Goal: Information Seeking & Learning: Learn about a topic

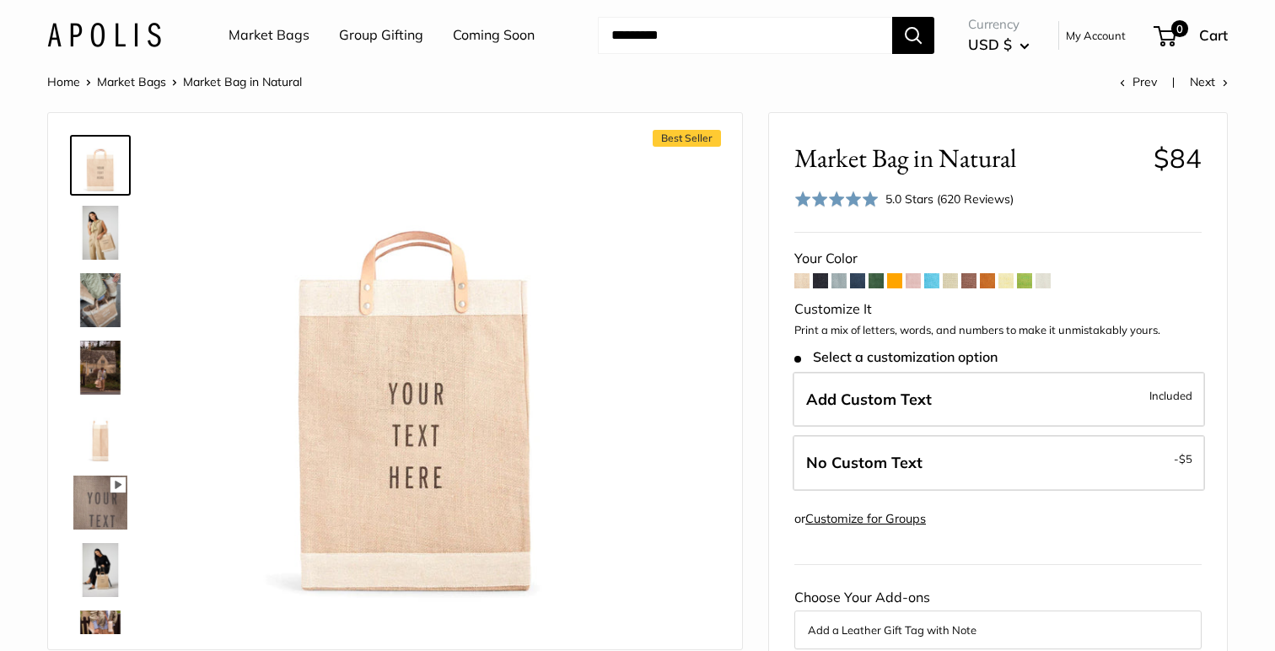
scroll to position [102, 0]
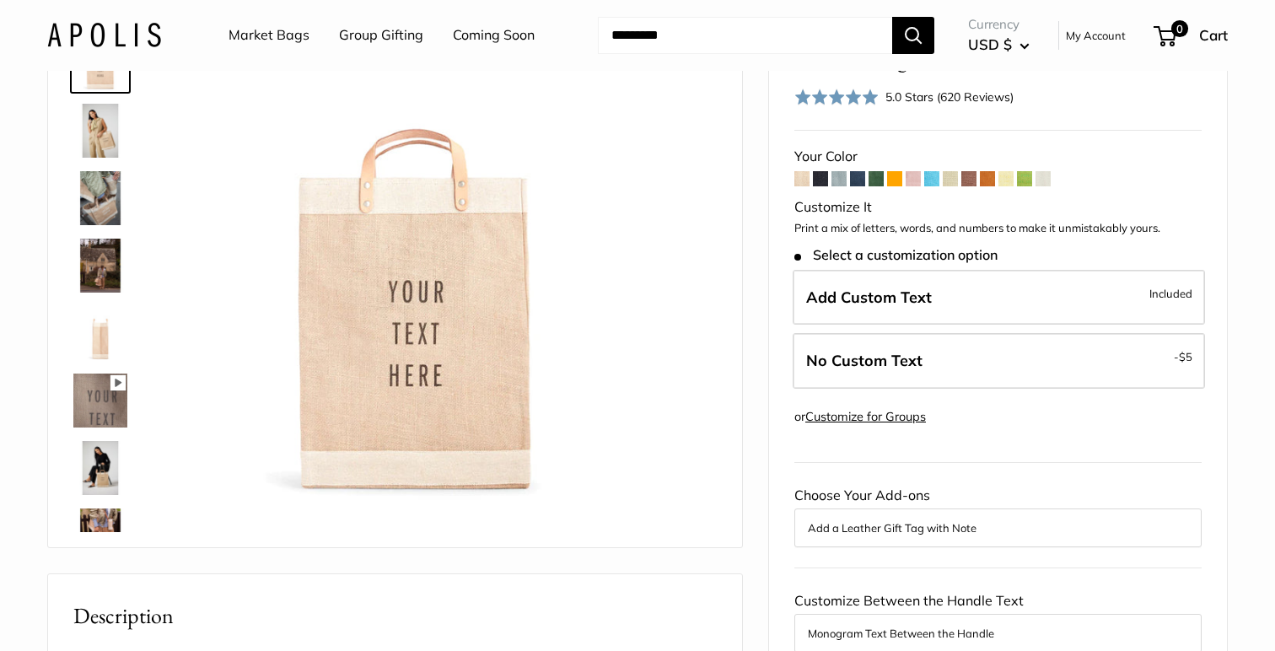
click at [83, 126] on img at bounding box center [100, 131] width 54 height 54
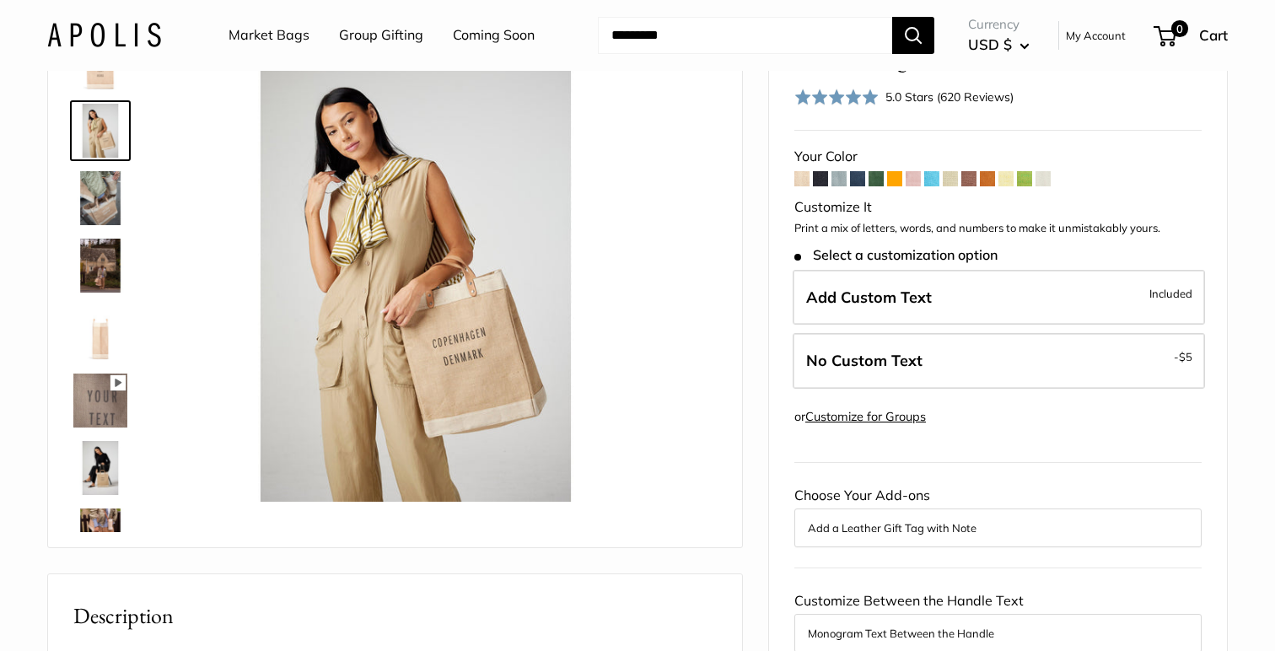
click at [99, 99] on div at bounding box center [107, 279] width 81 height 506
click at [106, 80] on img at bounding box center [100, 63] width 54 height 54
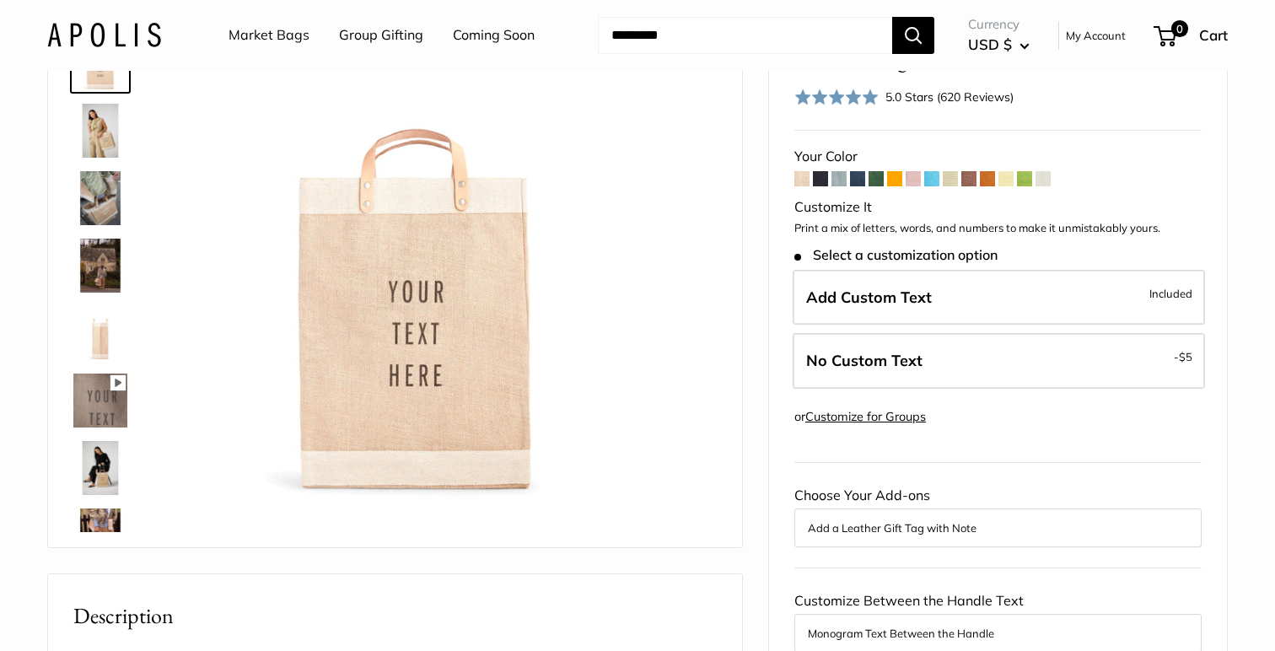
click at [84, 352] on img at bounding box center [100, 333] width 54 height 54
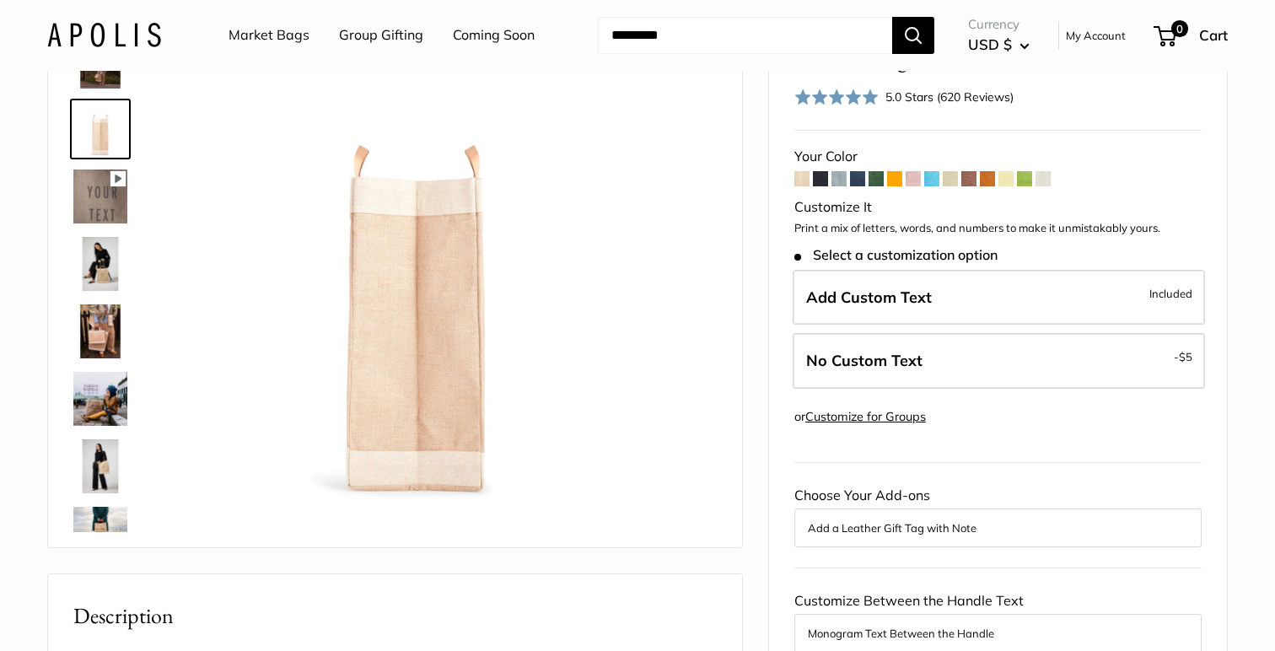
click at [102, 330] on img at bounding box center [100, 331] width 54 height 54
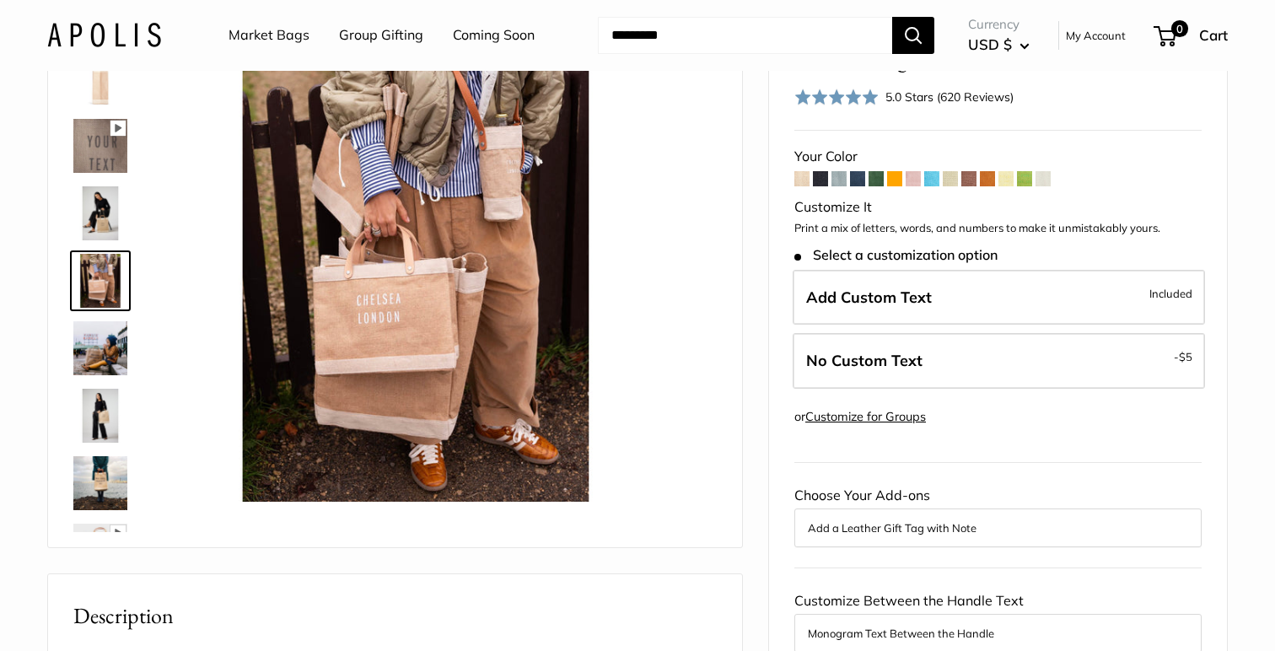
click at [106, 387] on link at bounding box center [100, 415] width 61 height 61
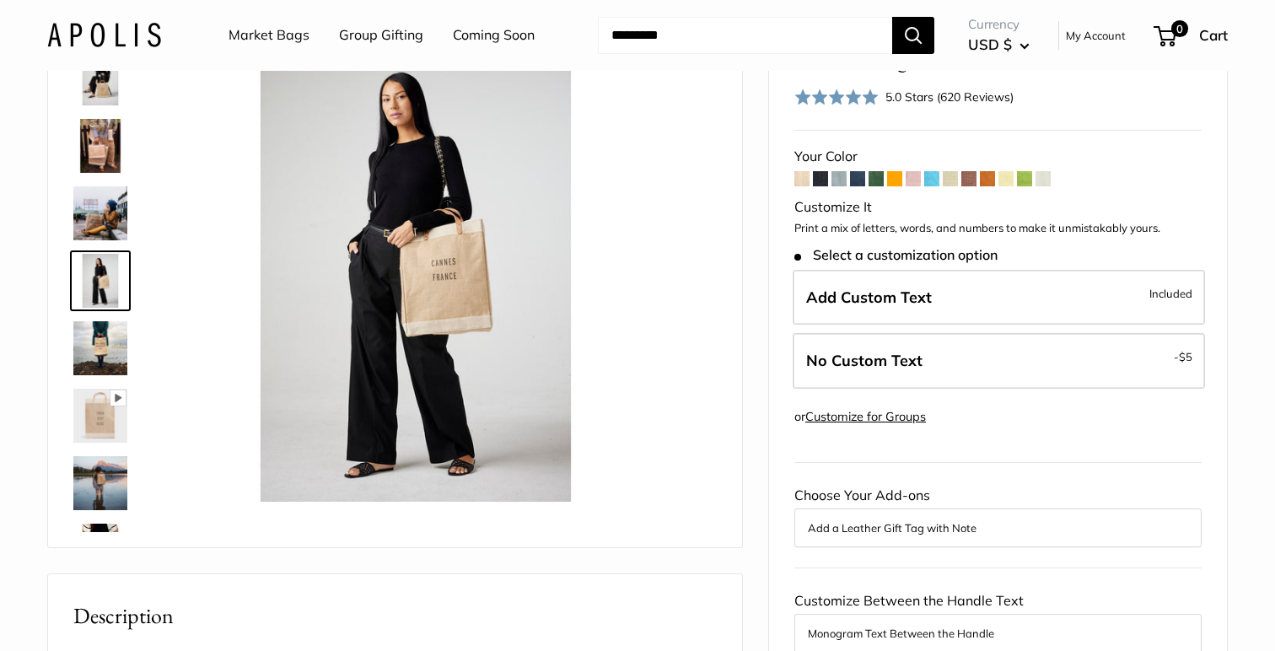
click at [110, 433] on img at bounding box center [100, 416] width 54 height 54
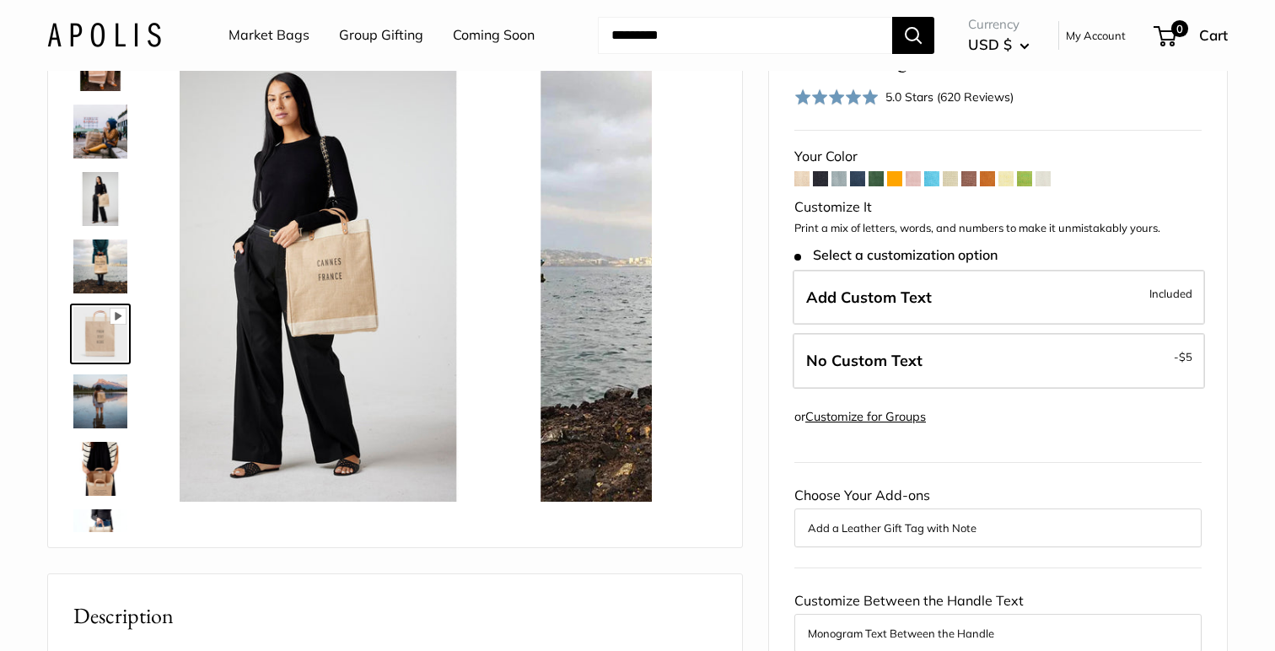
scroll to position [524, 0]
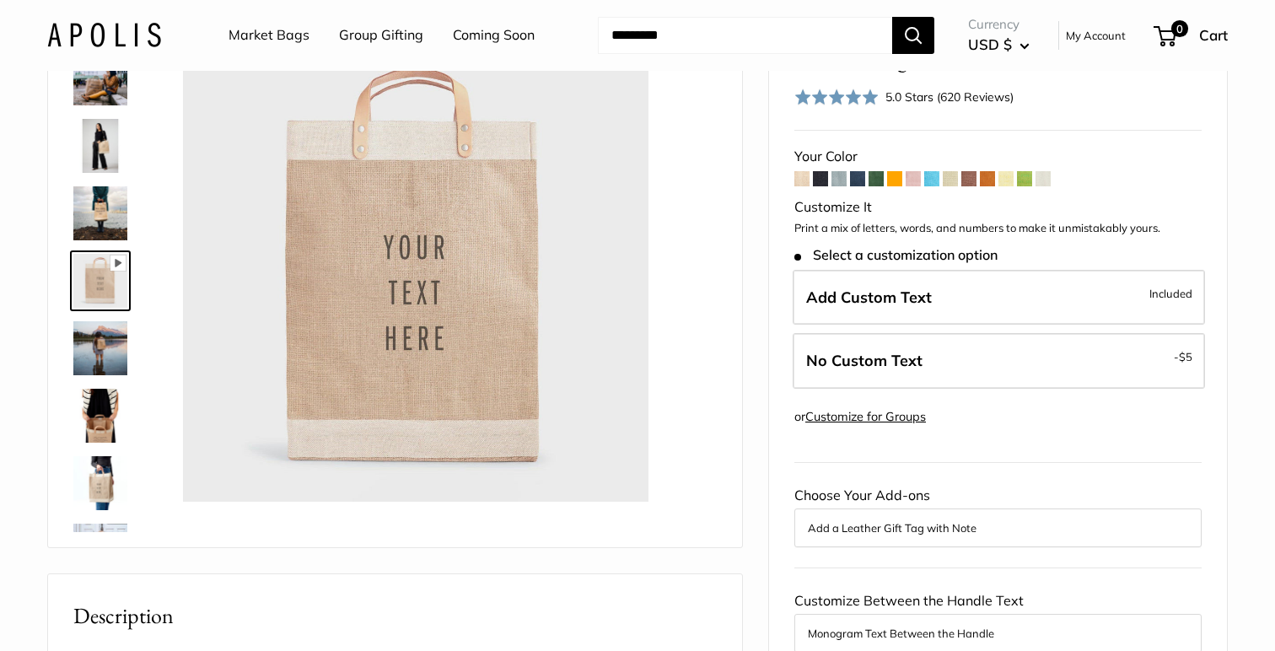
type input "*"
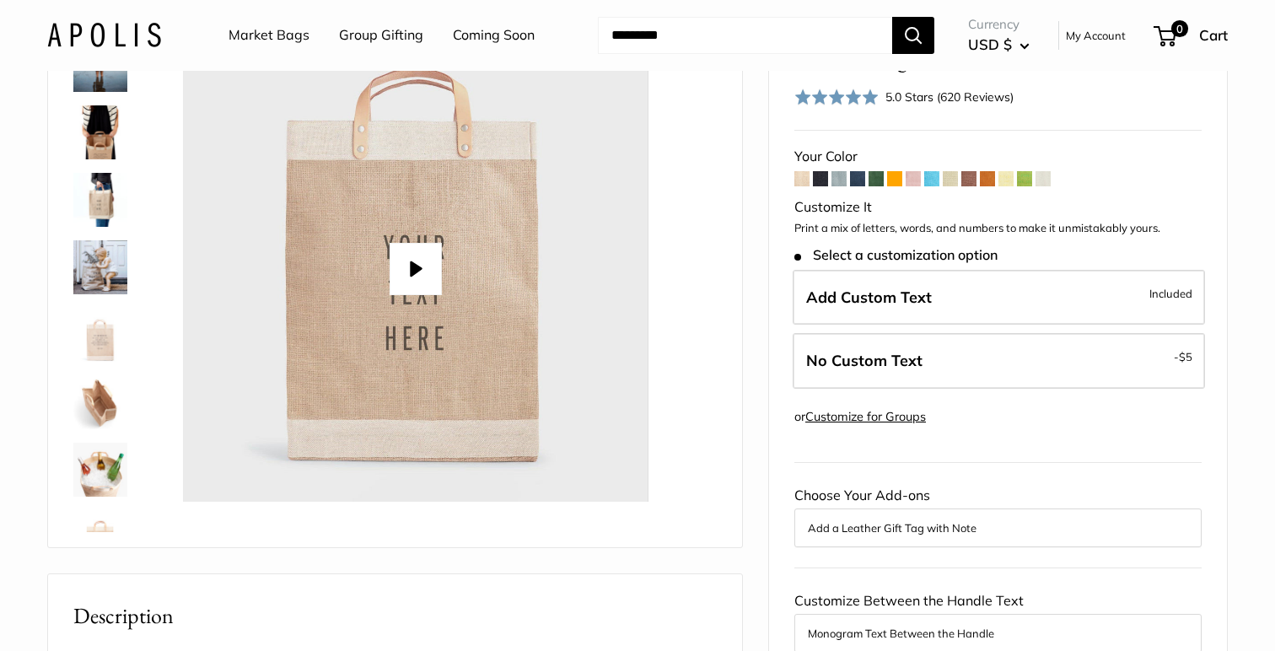
click at [105, 357] on img at bounding box center [100, 335] width 54 height 54
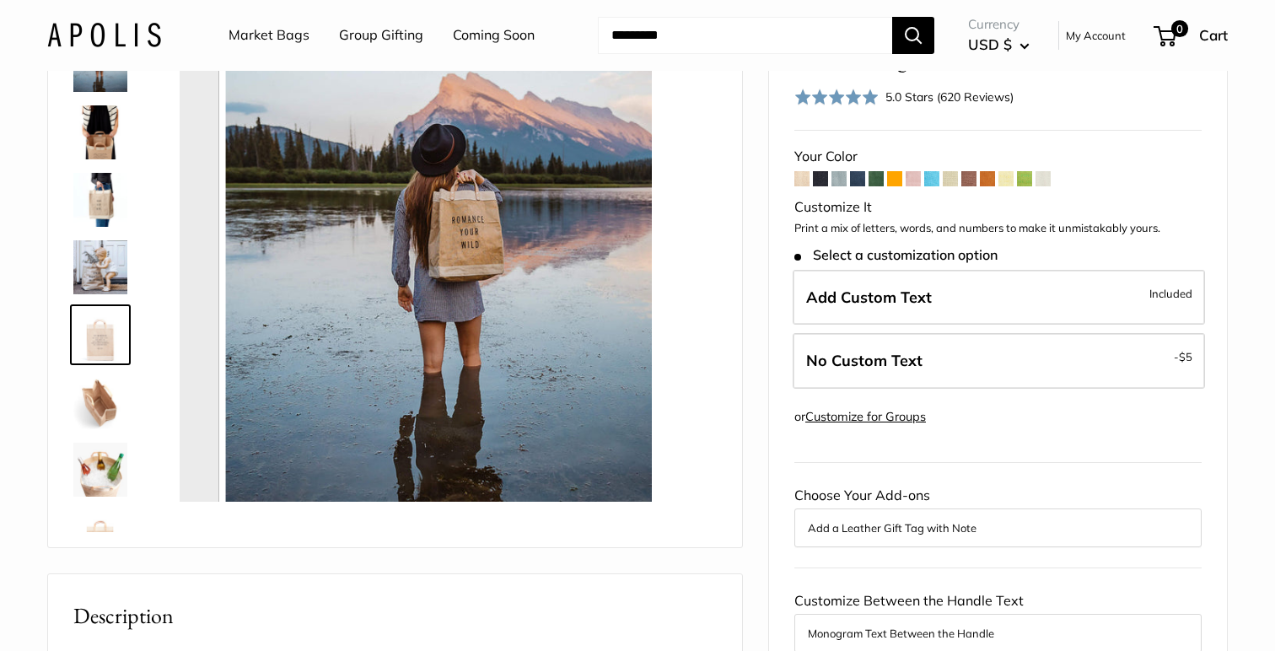
scroll to position [862, 0]
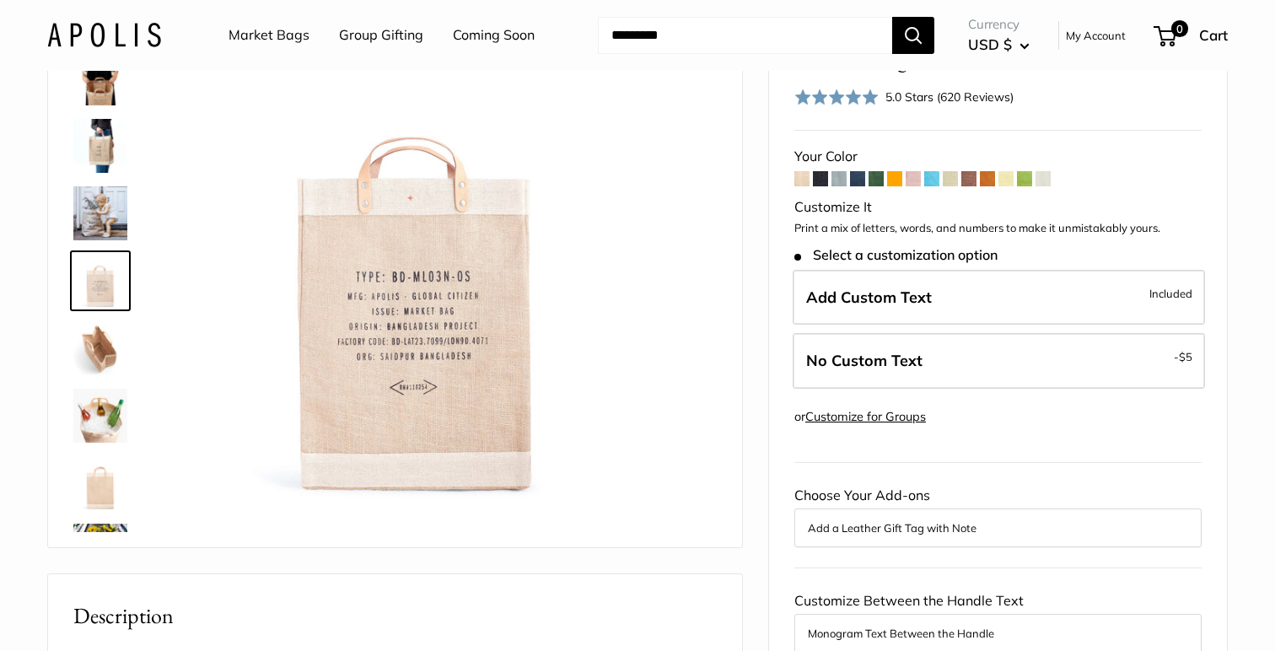
click at [108, 349] on img at bounding box center [100, 348] width 54 height 54
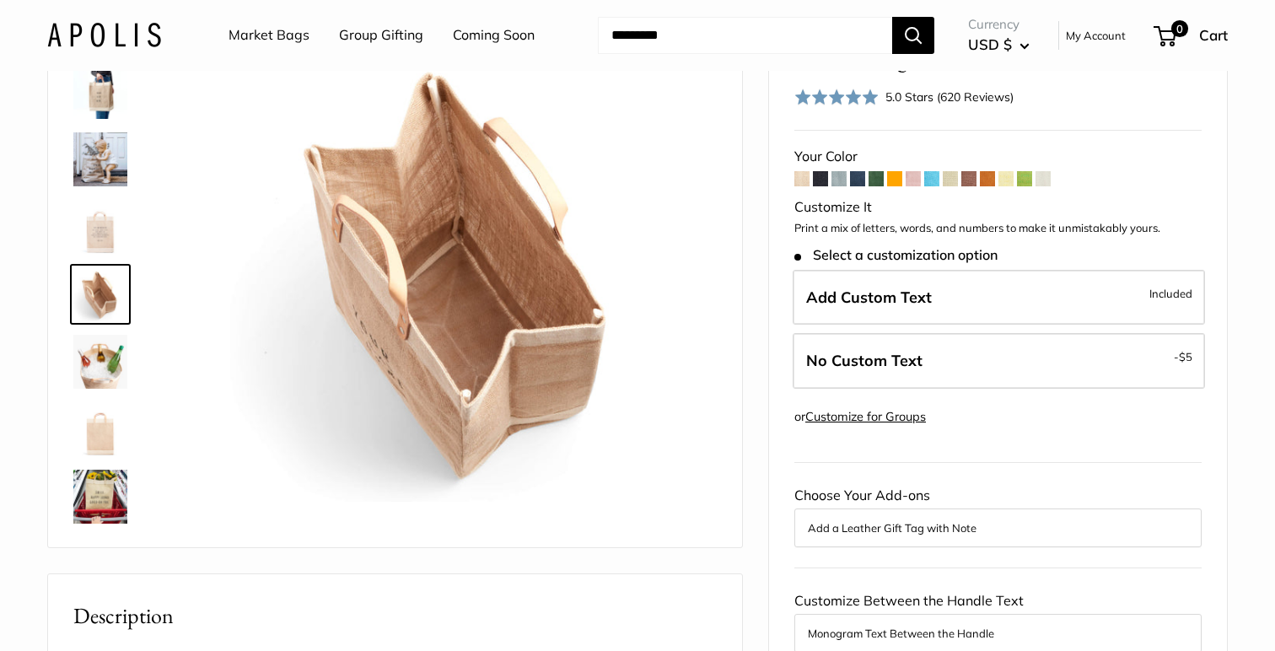
scroll to position [917, 0]
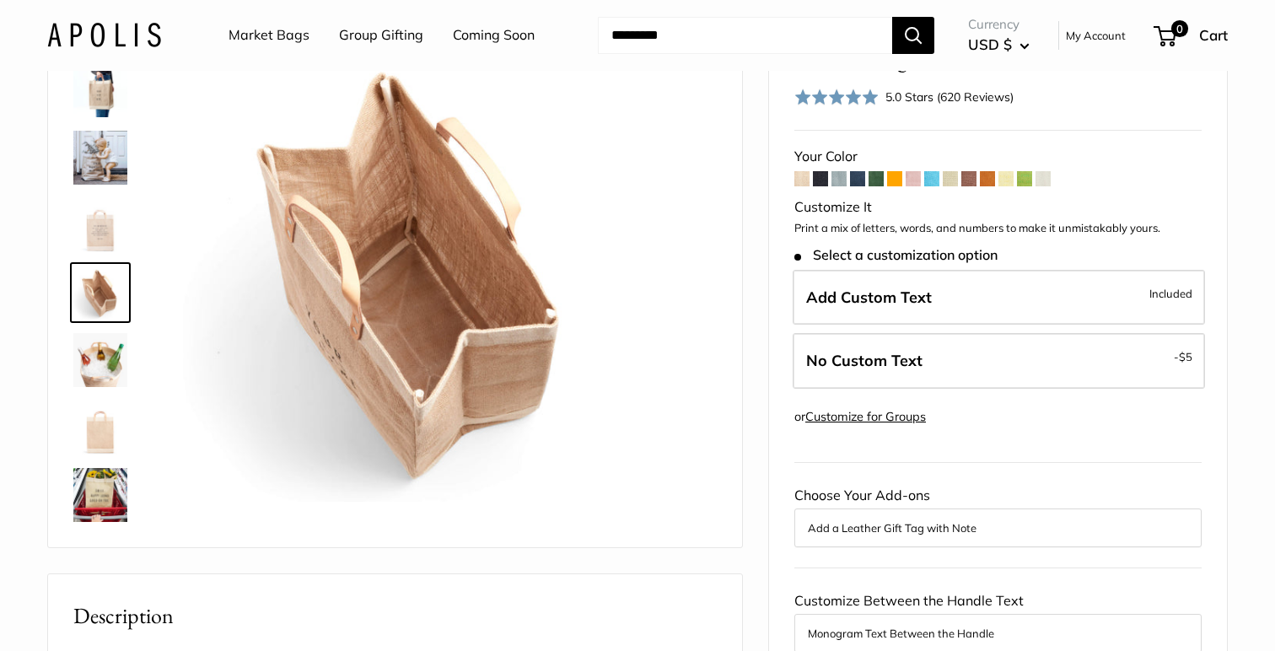
click at [106, 289] on img at bounding box center [100, 293] width 54 height 54
click at [99, 228] on img at bounding box center [100, 225] width 54 height 54
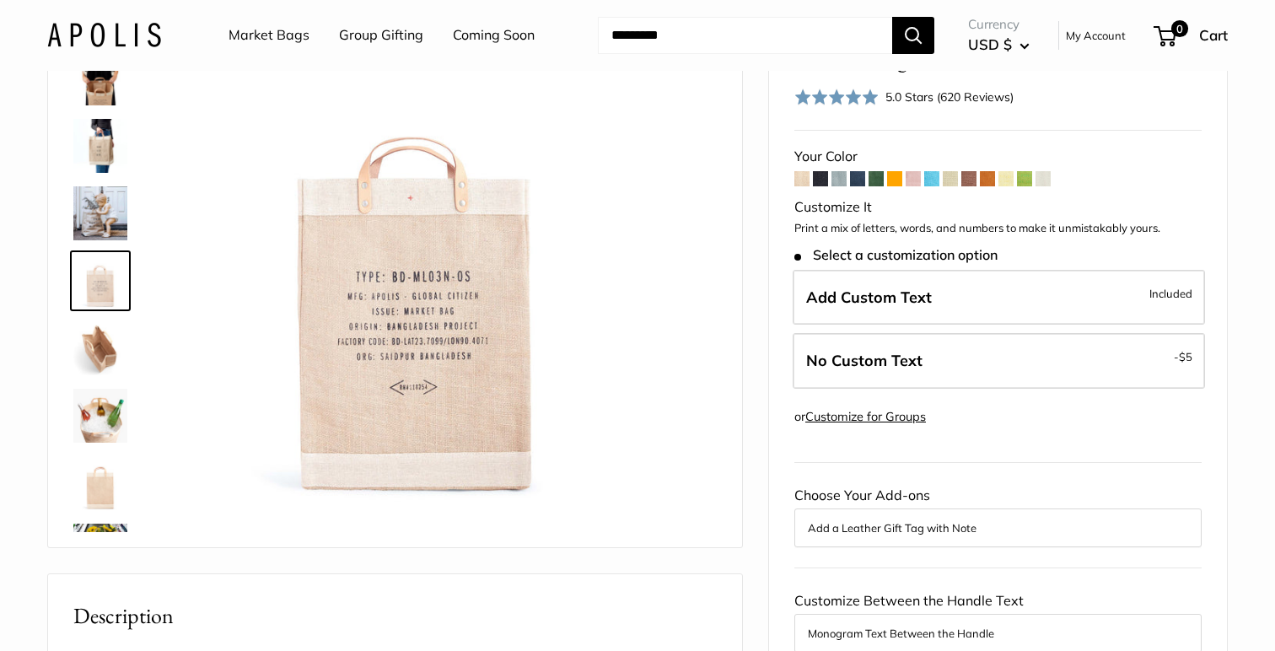
click at [97, 481] on img at bounding box center [100, 483] width 54 height 54
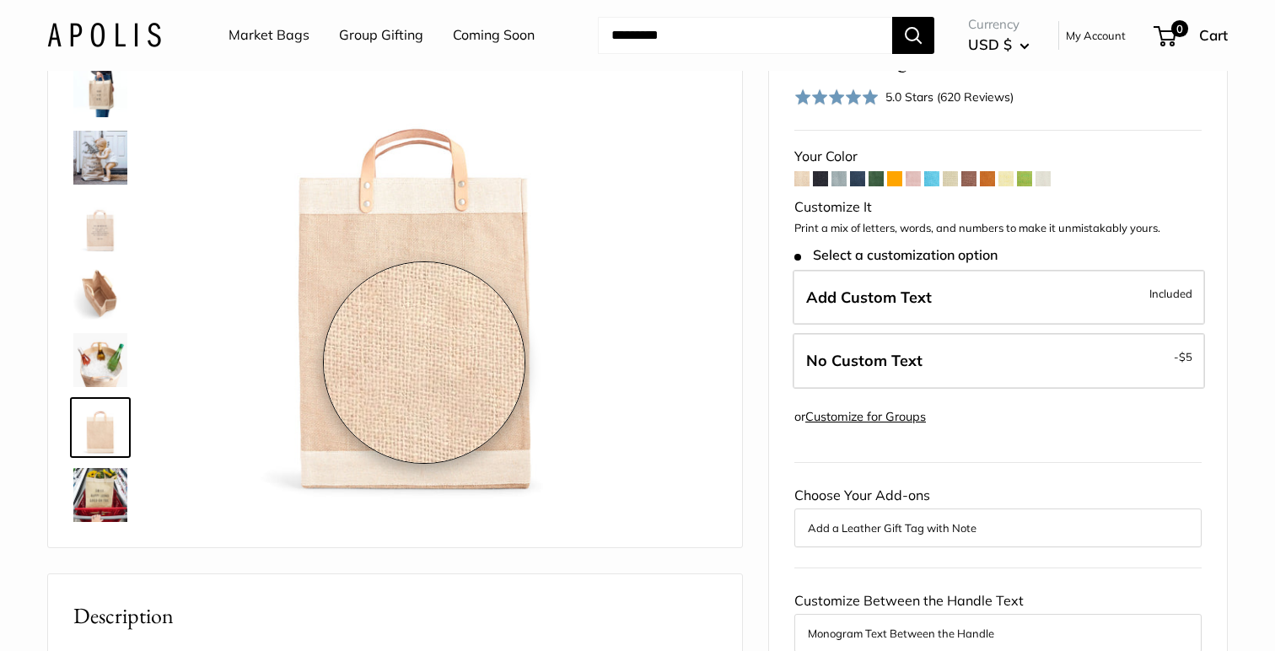
click at [424, 362] on img at bounding box center [415, 268] width 465 height 465
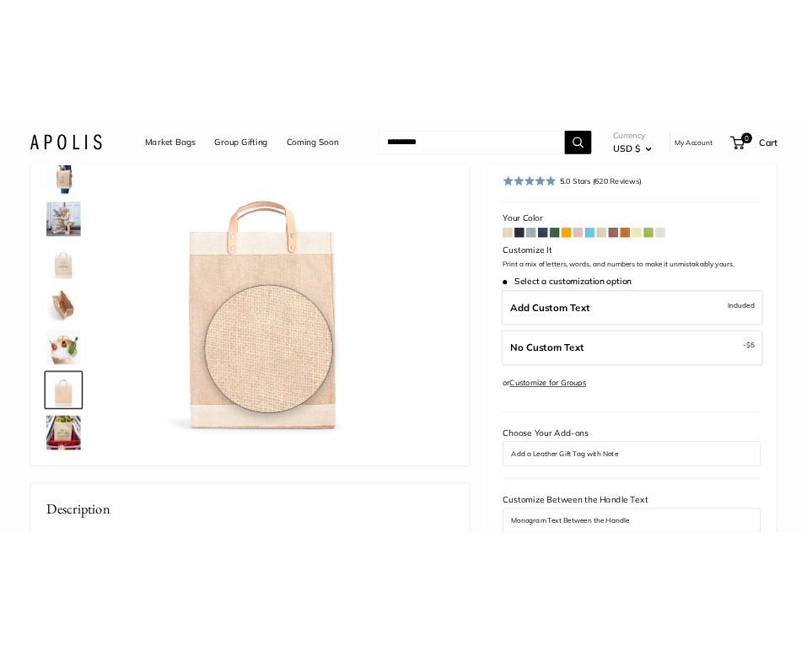
scroll to position [142, 0]
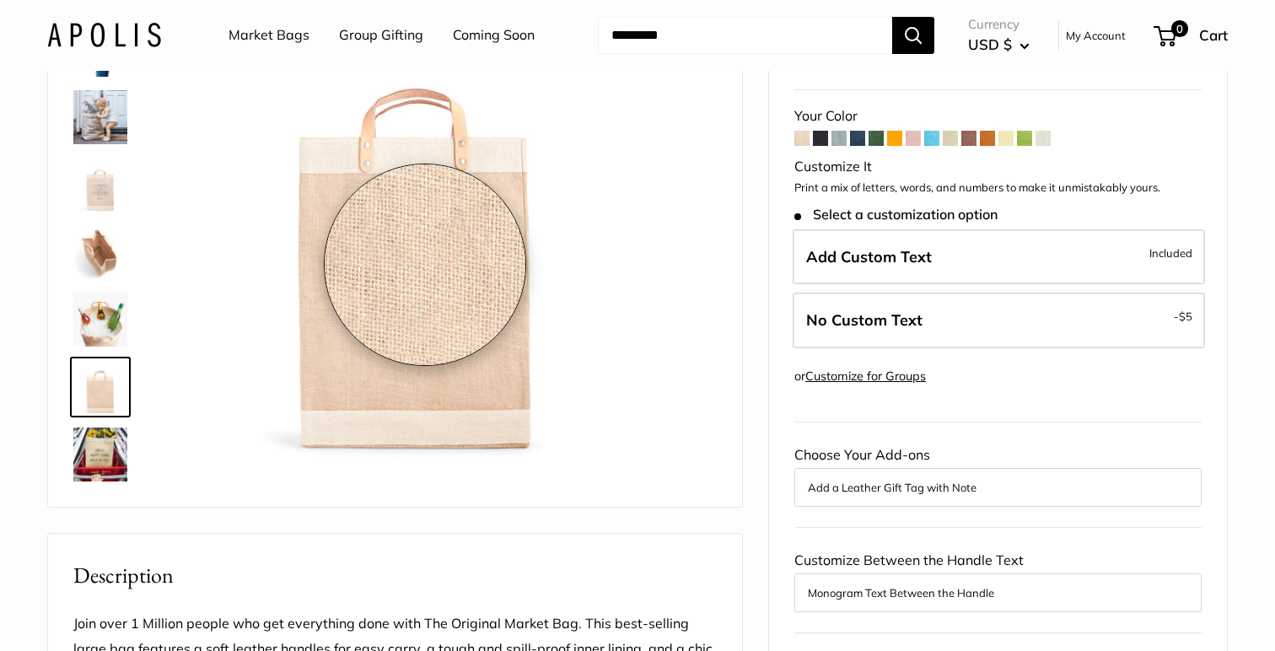
click at [425, 265] on img at bounding box center [415, 228] width 465 height 465
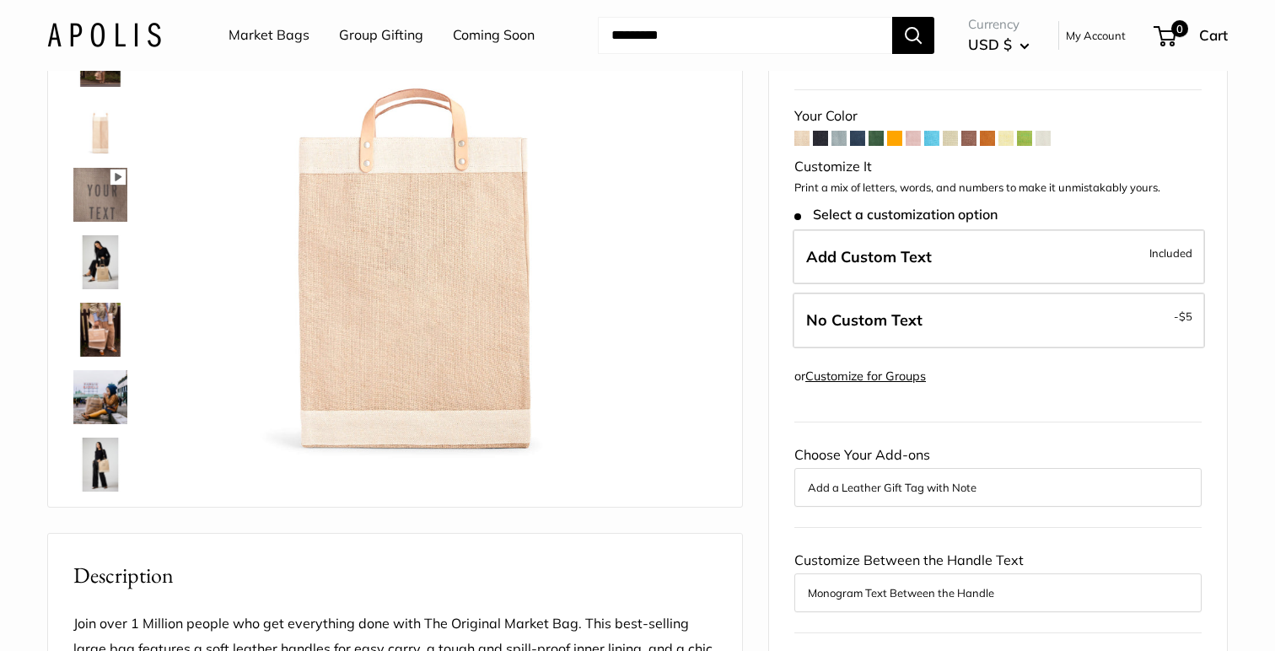
scroll to position [0, 0]
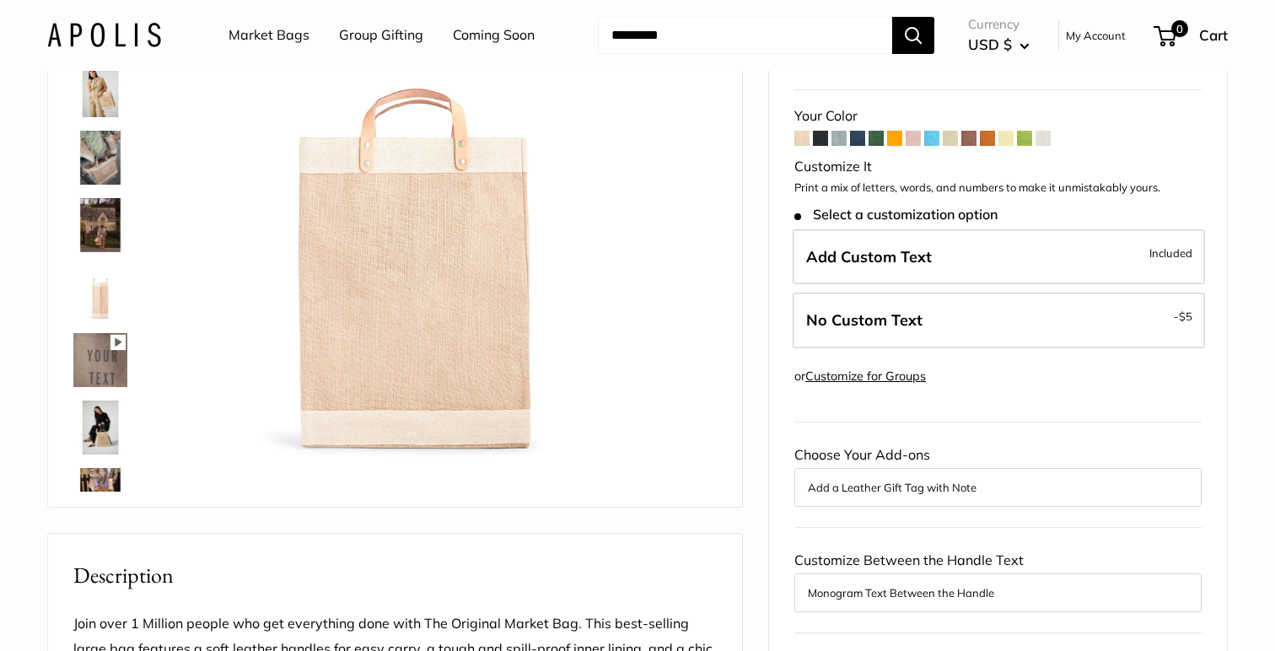
click at [110, 80] on img at bounding box center [100, 90] width 54 height 54
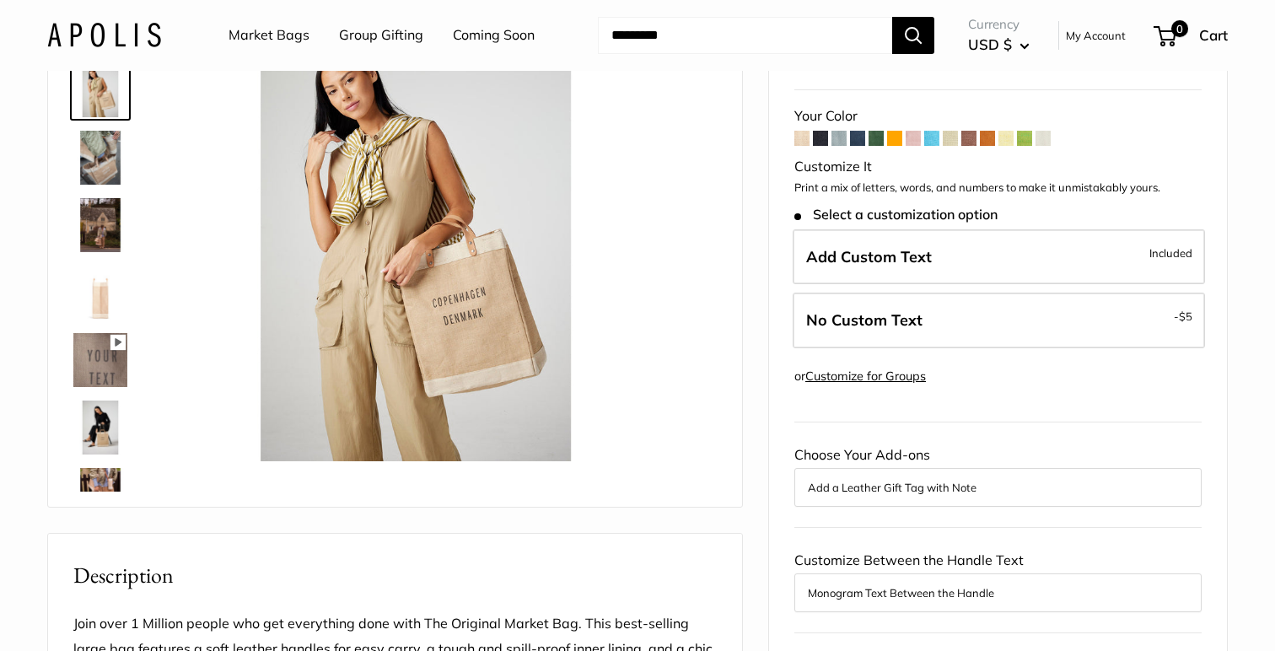
click at [110, 303] on img at bounding box center [100, 293] width 54 height 54
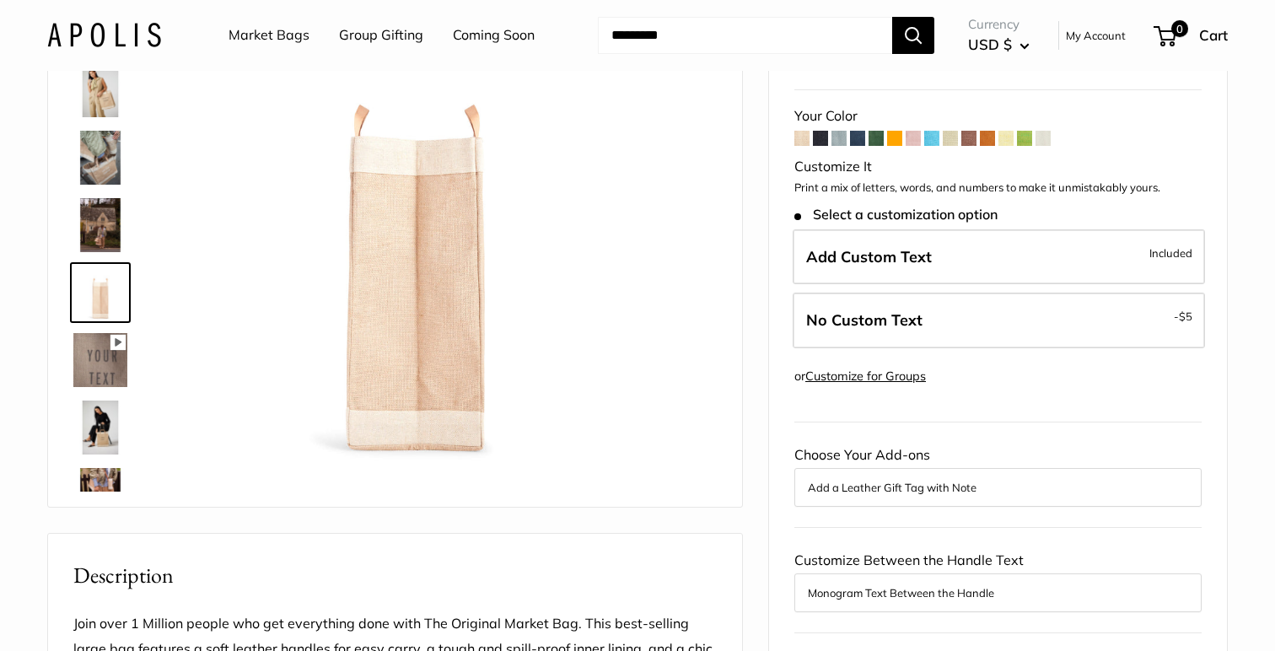
click at [105, 104] on img at bounding box center [100, 90] width 54 height 54
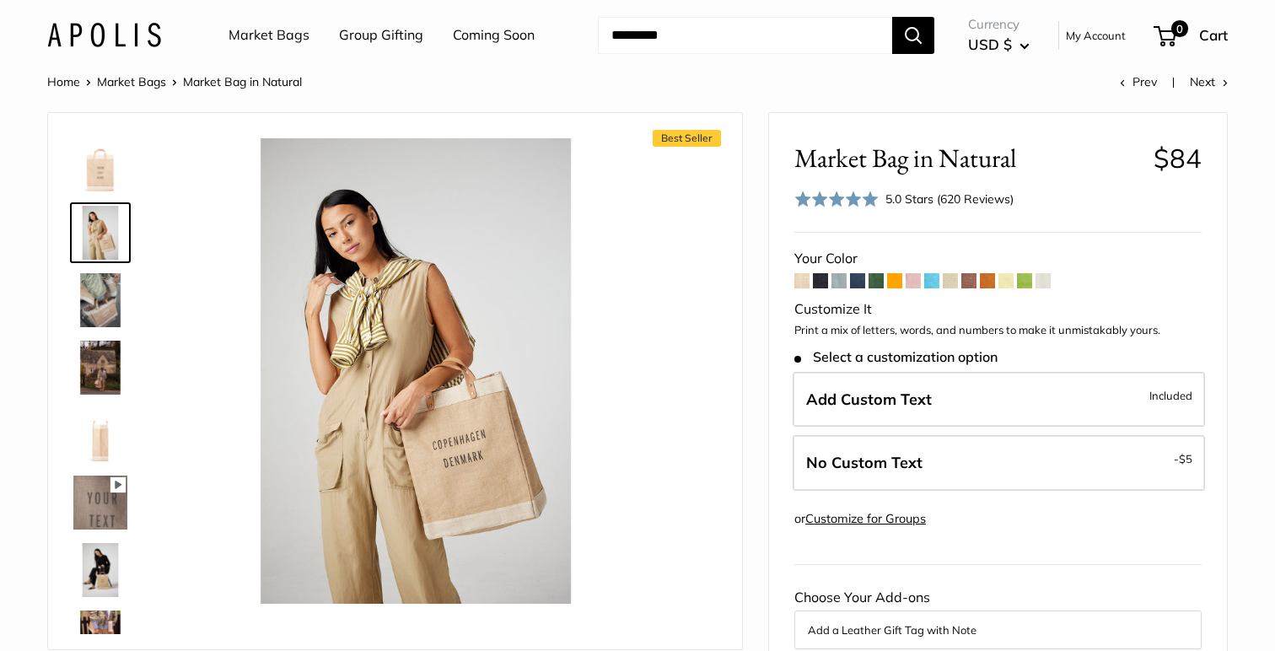
click at [117, 165] on img at bounding box center [100, 165] width 54 height 54
